Goal: Find specific page/section: Find specific page/section

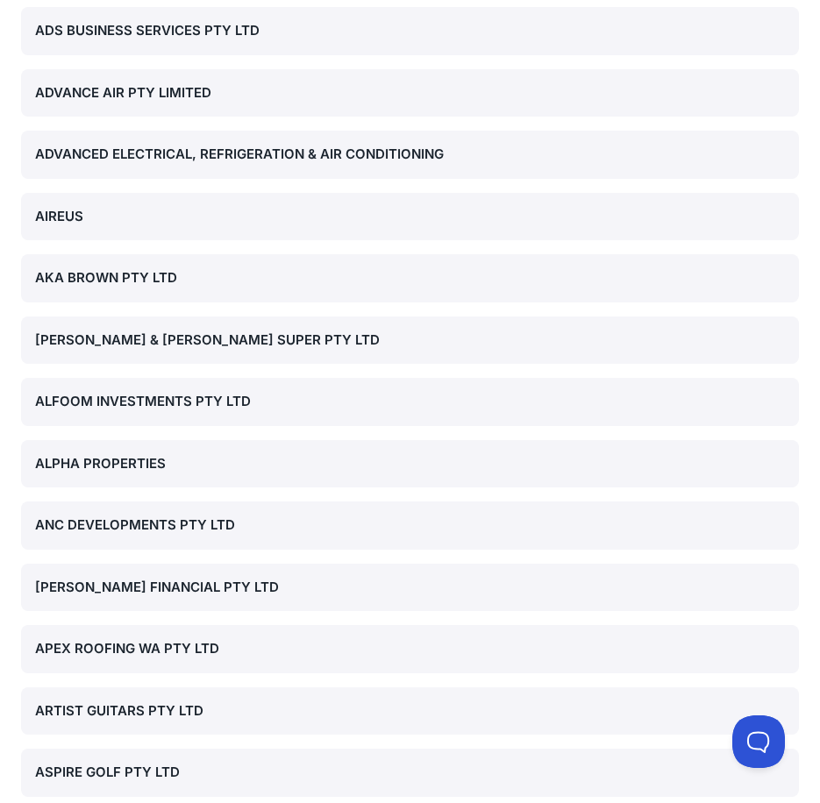
click at [336, 283] on div "AKA BROWN PTY LTD" at bounding box center [410, 278] width 750 height 20
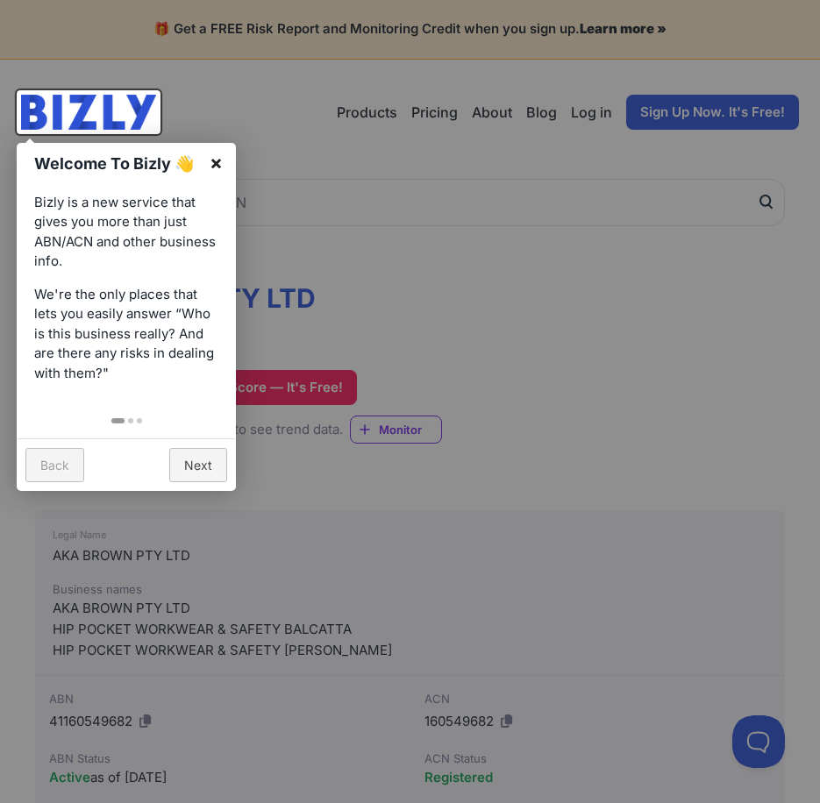
click at [212, 180] on link "×" at bounding box center [215, 162] width 39 height 39
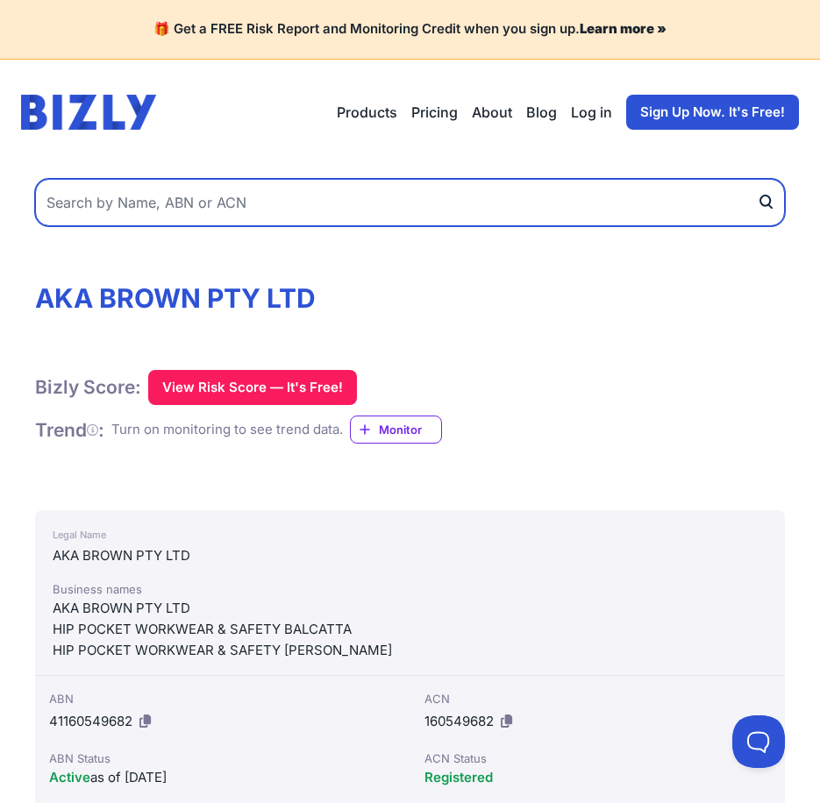
click at [314, 195] on input "text" at bounding box center [410, 202] width 750 height 47
type input "LITTLE'S MECHANICAL PTY LTD"
click at [757, 179] on button "submit" at bounding box center [771, 202] width 28 height 47
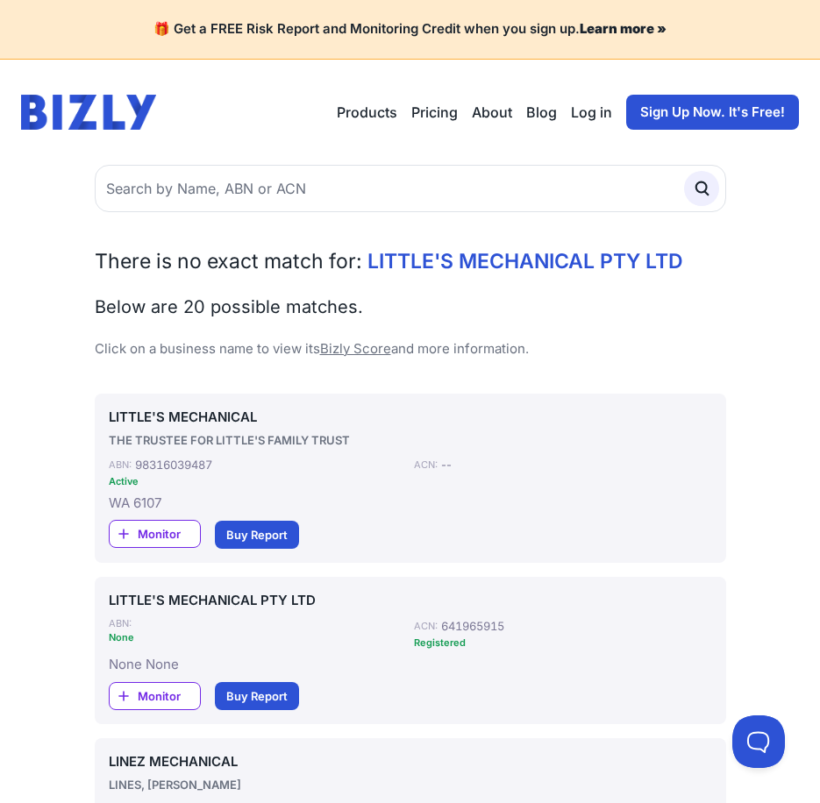
click at [207, 416] on link "LITTLE'S MECHANICAL" at bounding box center [410, 418] width 603 height 20
